Goal: Find specific fact: Find specific page/section

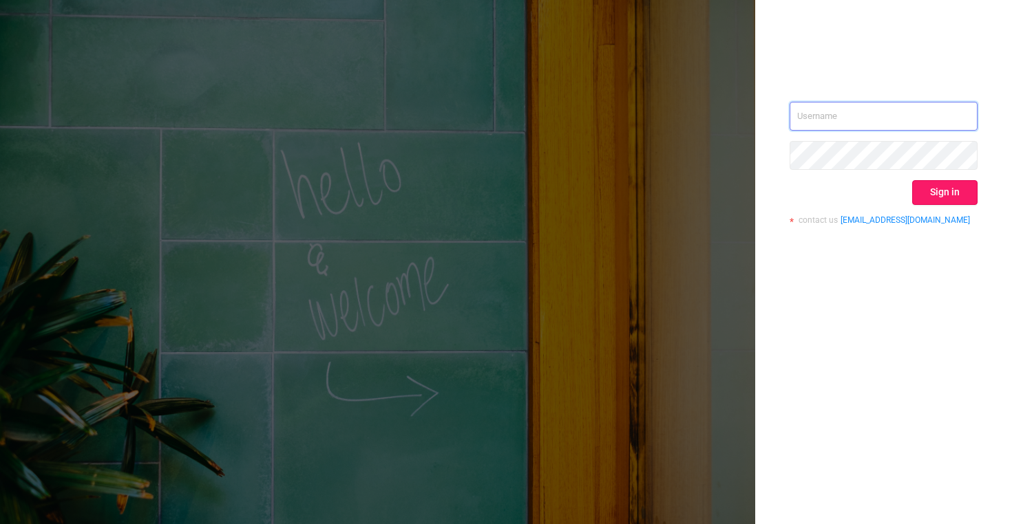
type input "[EMAIL_ADDRESS][DOMAIN_NAME]"
click at [923, 187] on button "Sign in" at bounding box center [944, 192] width 65 height 25
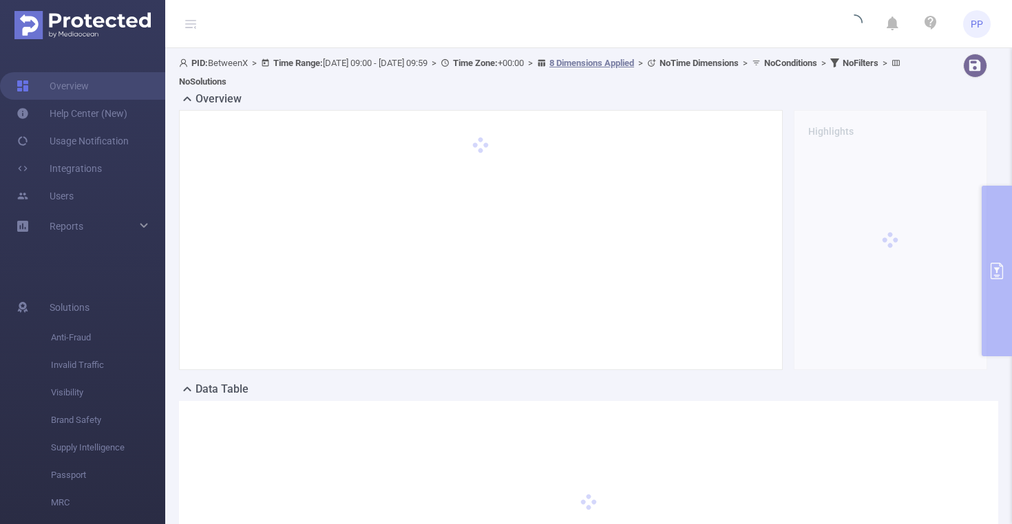
click at [996, 224] on div "Overview Highlights" at bounding box center [588, 236] width 819 height 290
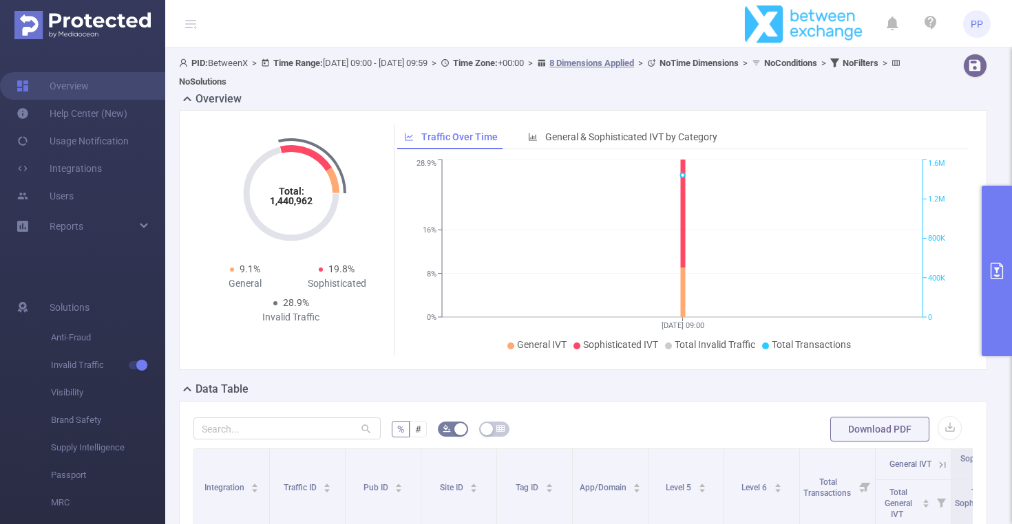
click at [1008, 224] on button "primary" at bounding box center [996, 271] width 30 height 171
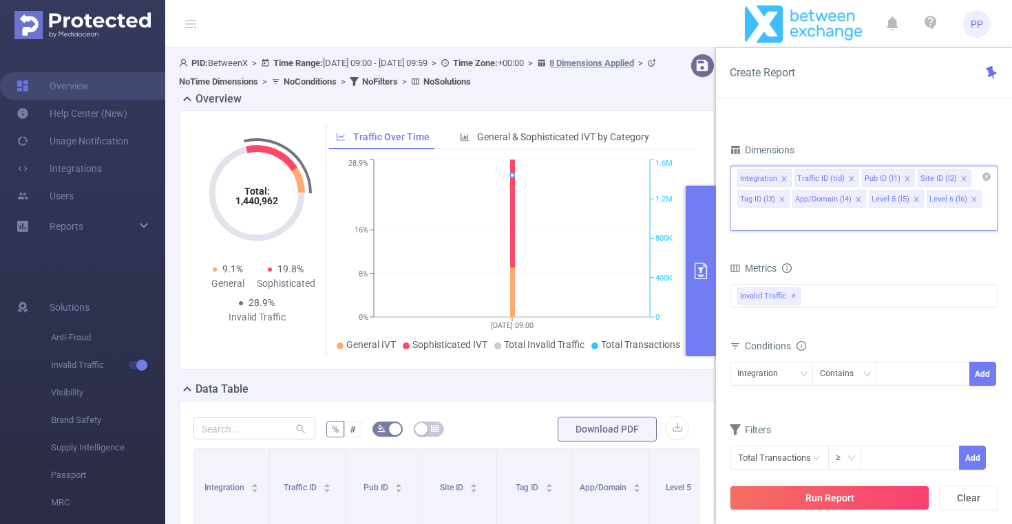
click at [744, 211] on input at bounding box center [740, 220] width 7 height 18
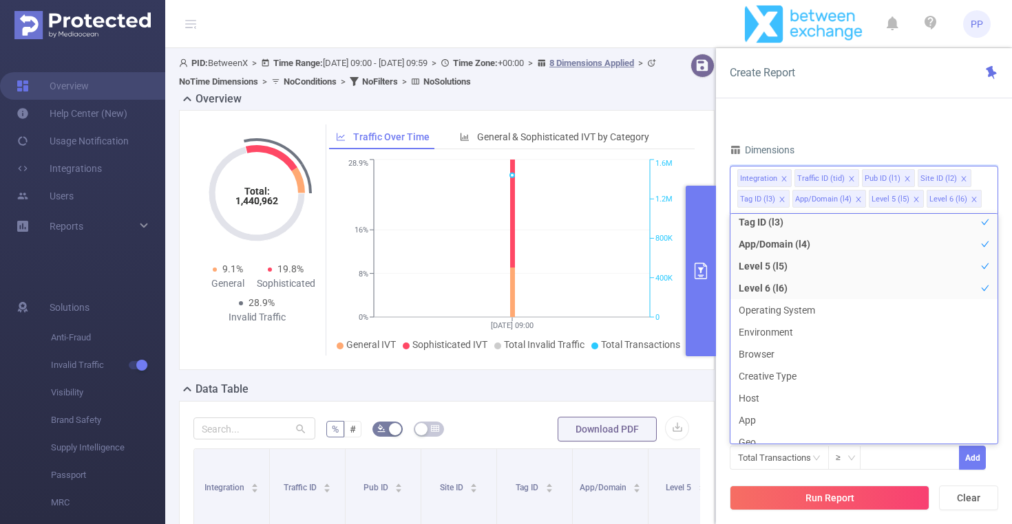
scroll to position [103, 0]
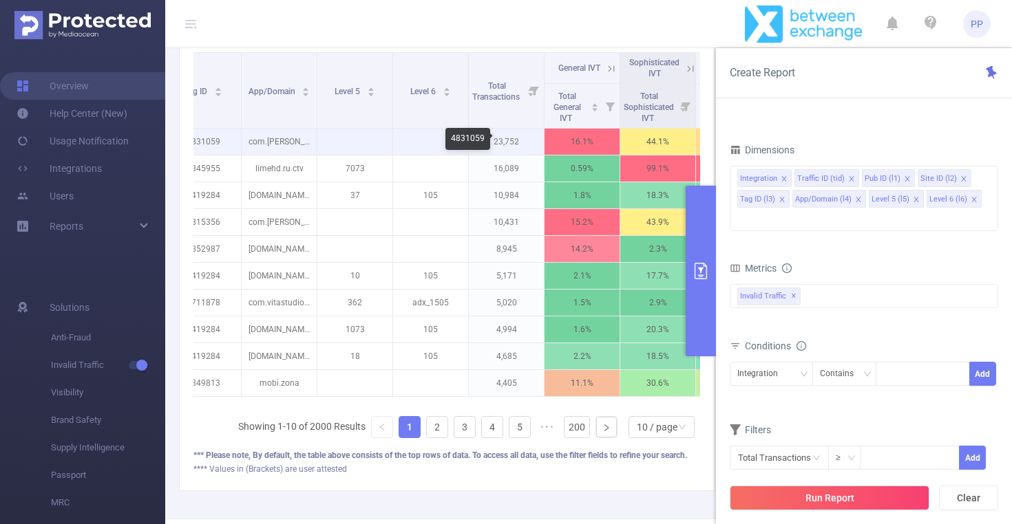
scroll to position [0, 344]
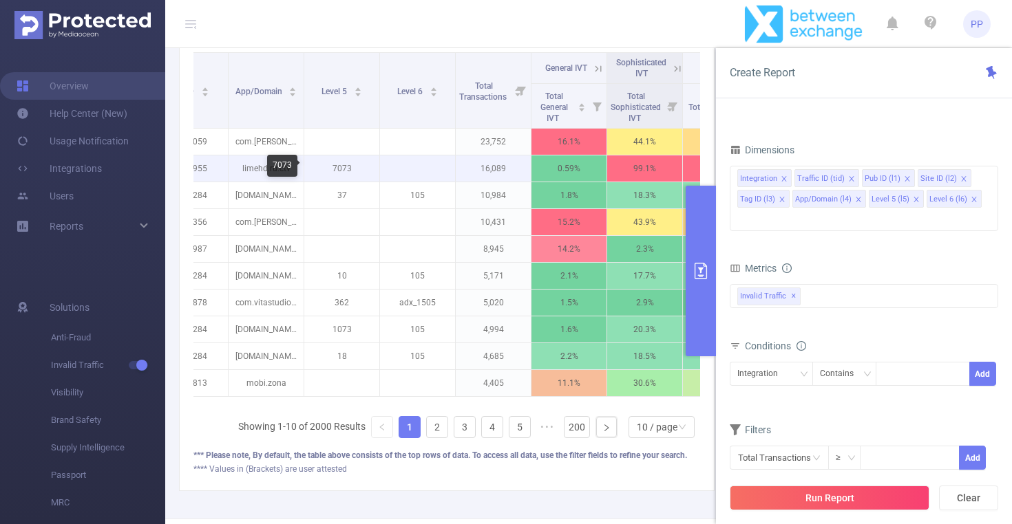
click at [341, 169] on p "7073" at bounding box center [341, 169] width 75 height 26
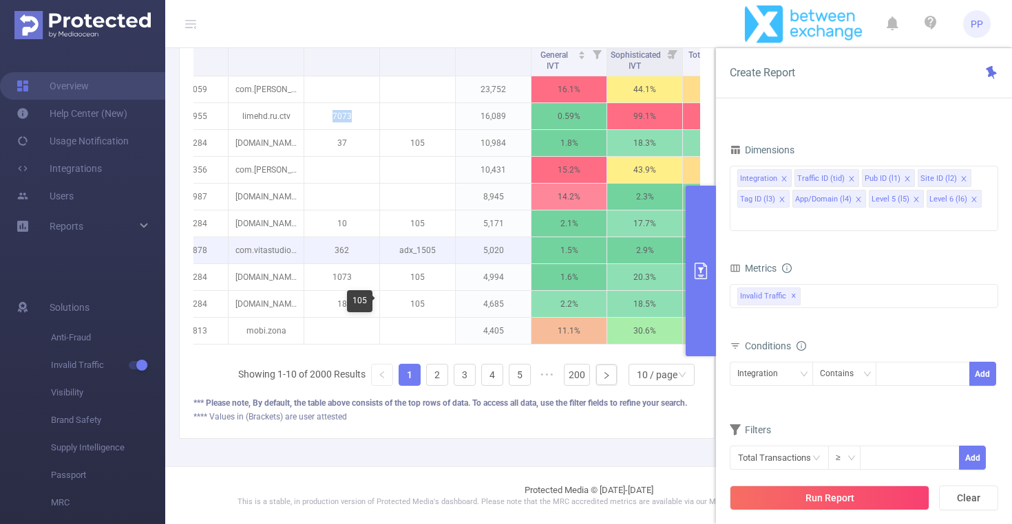
scroll to position [298, 0]
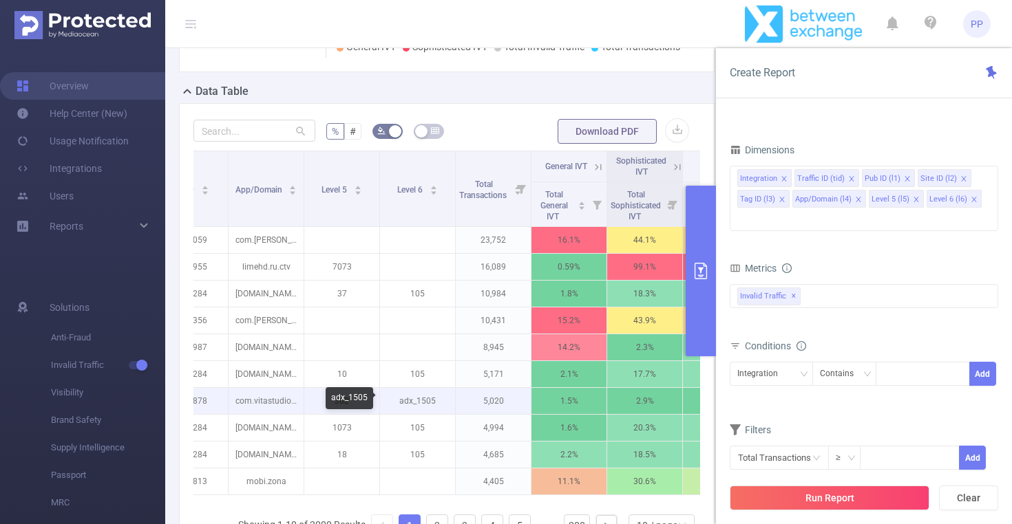
click at [423, 224] on p "adx_1505" at bounding box center [417, 401] width 75 height 26
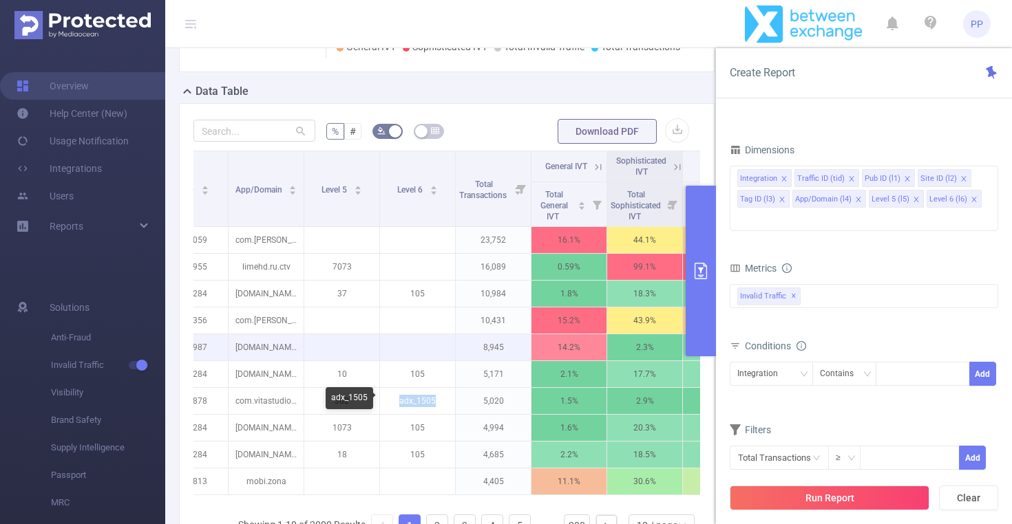
copy p "adx_1505"
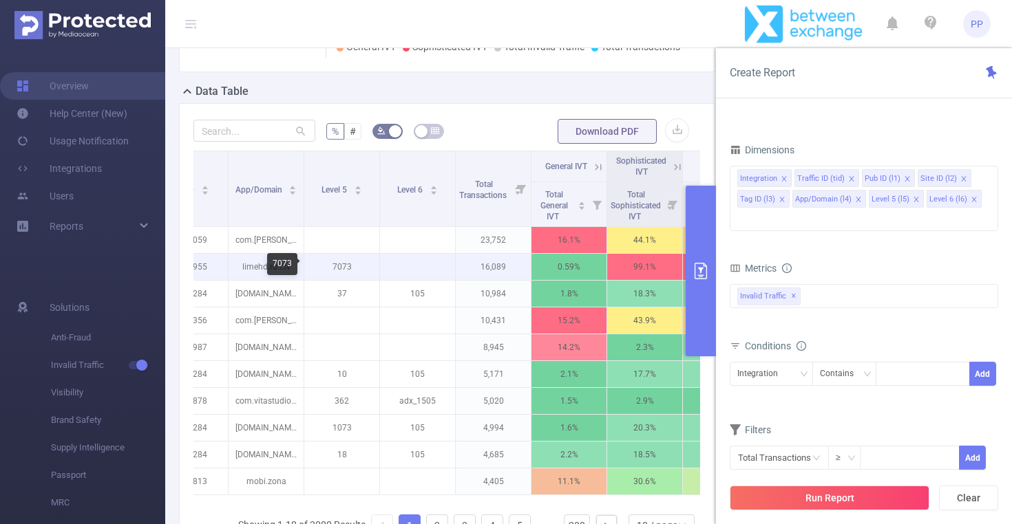
click at [340, 224] on p "7073" at bounding box center [341, 267] width 75 height 26
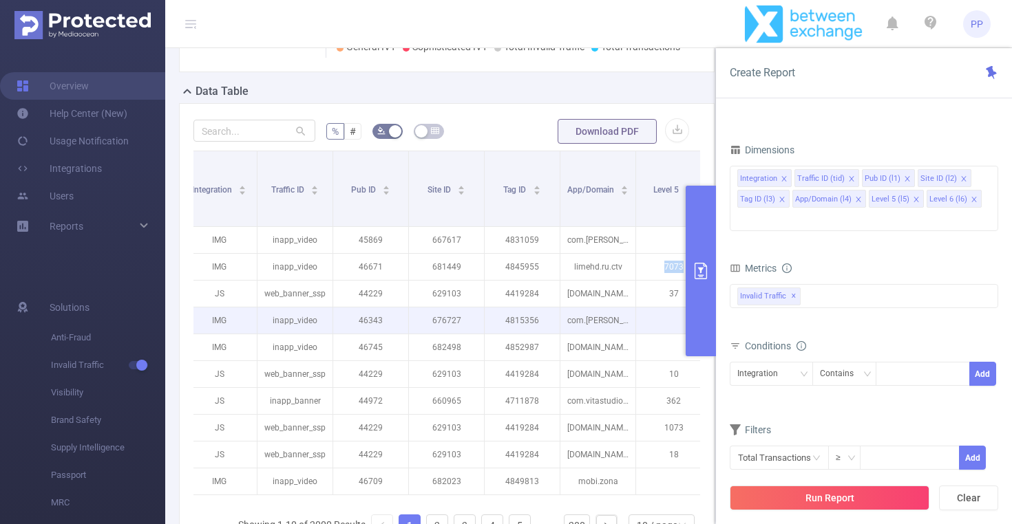
scroll to position [0, 10]
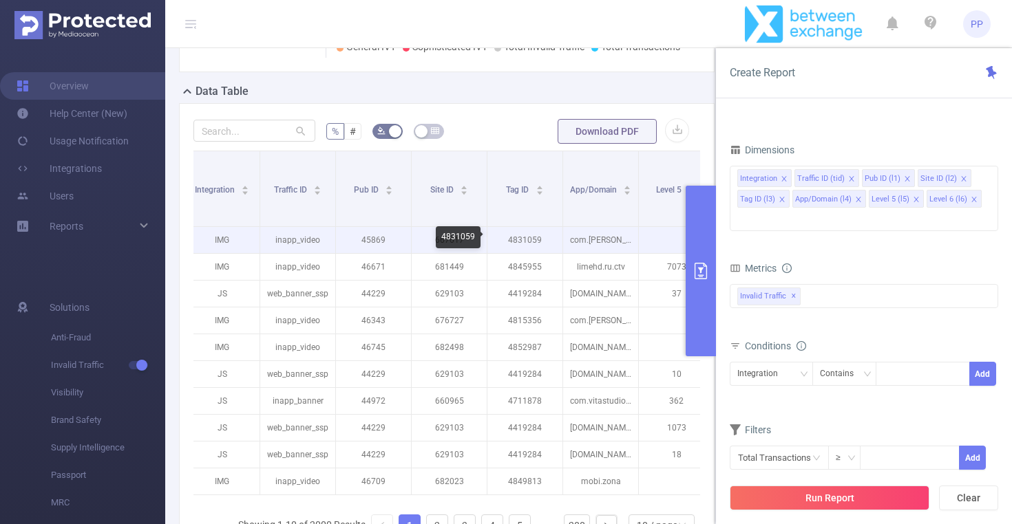
click at [527, 224] on p "4831059" at bounding box center [524, 240] width 75 height 26
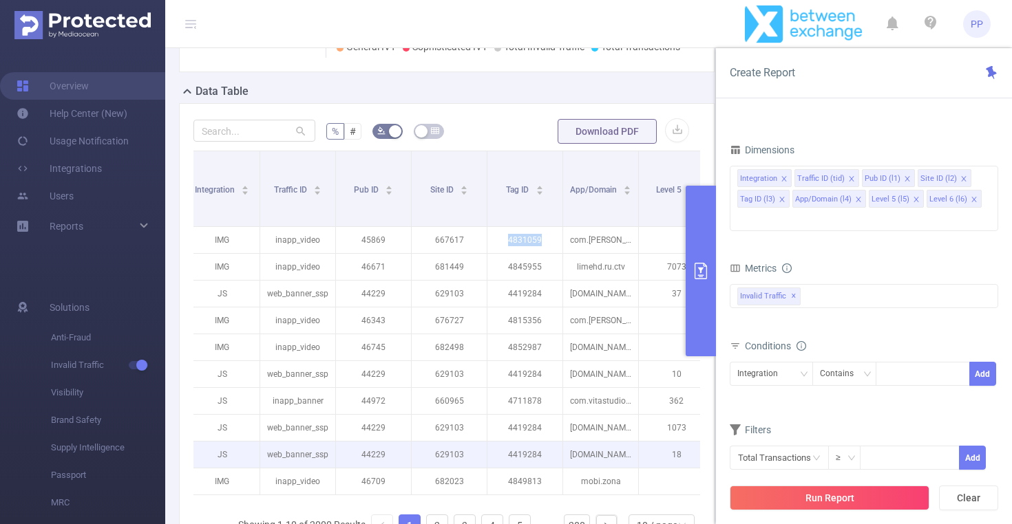
copy p "4831059"
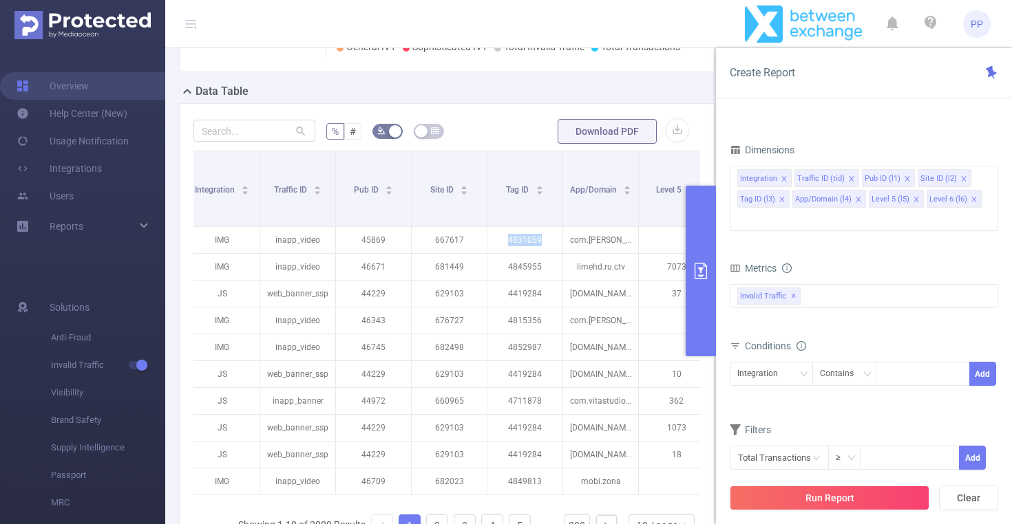
copy p "4831059"
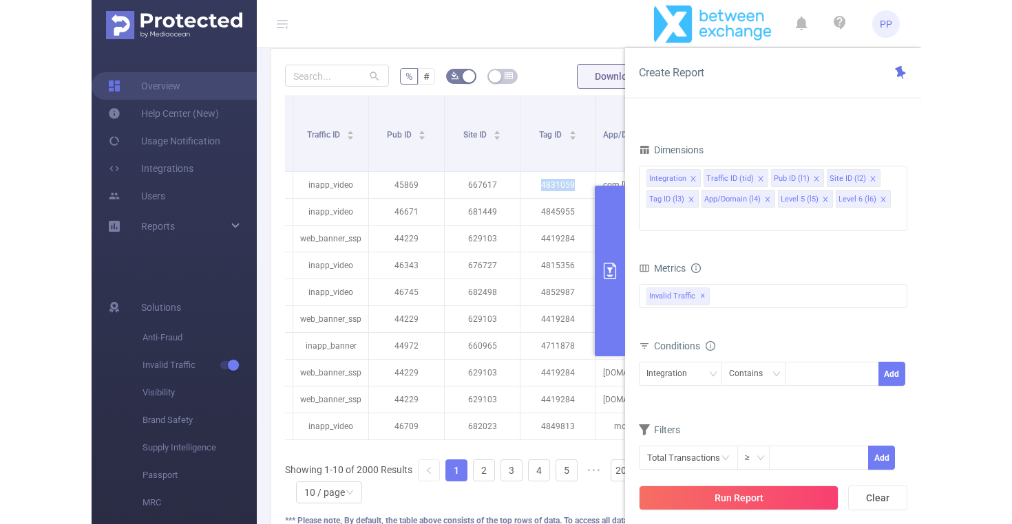
scroll to position [372, 0]
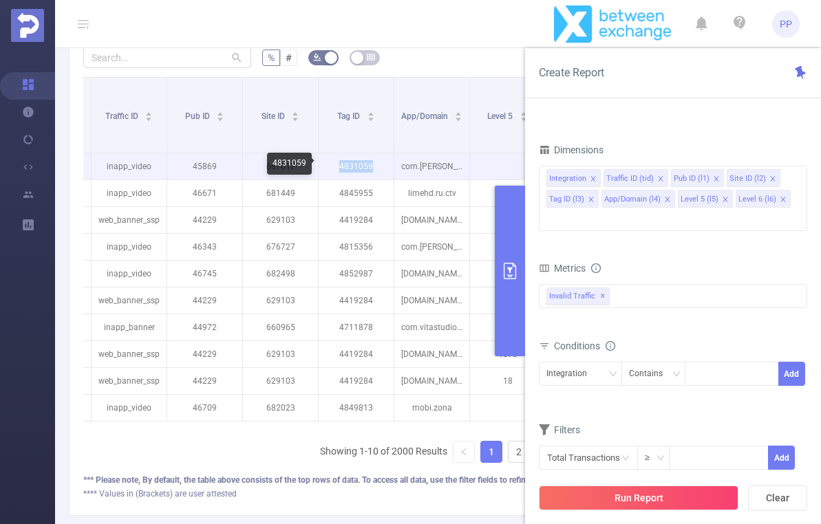
click at [363, 167] on p "4831059" at bounding box center [356, 166] width 75 height 26
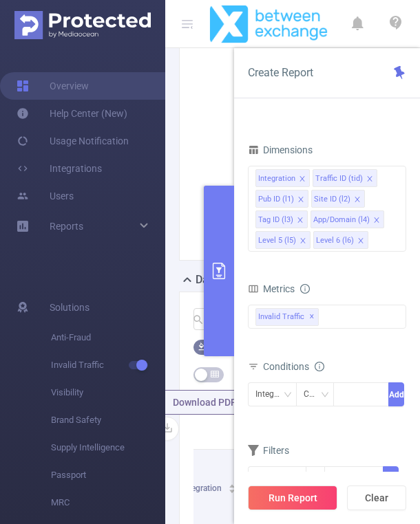
scroll to position [483, 0]
